Goal: Task Accomplishment & Management: Use online tool/utility

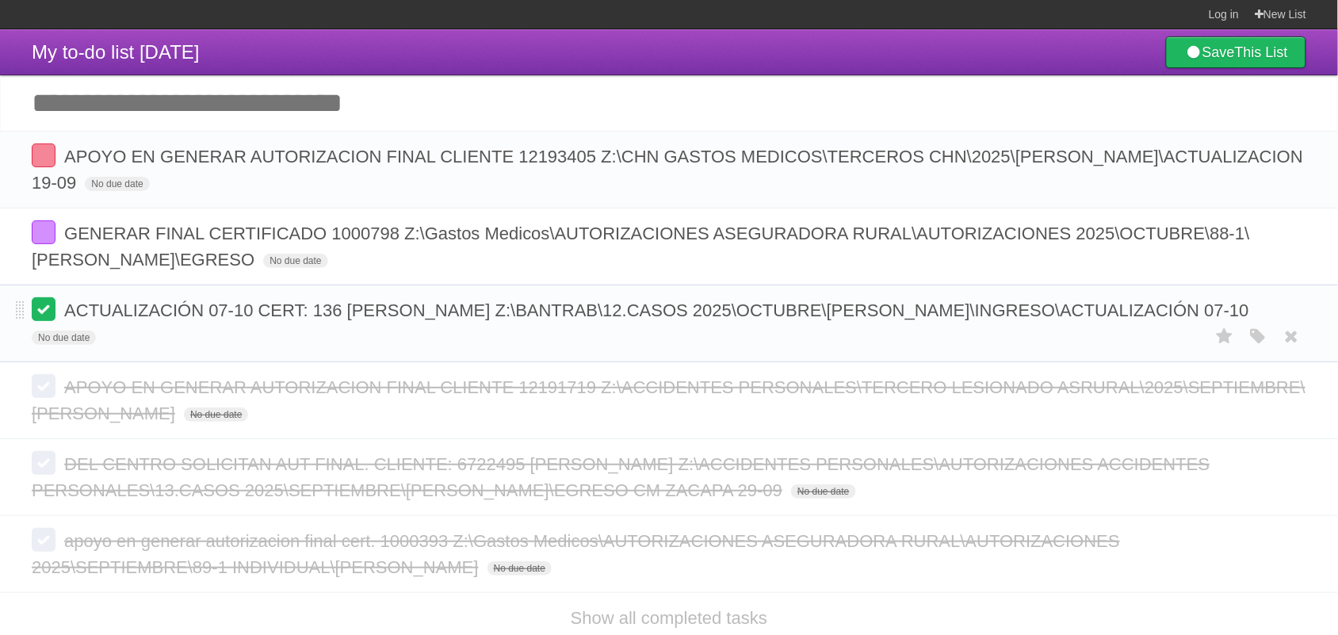
click at [48, 317] on label at bounding box center [44, 309] width 24 height 24
